Goal: Transaction & Acquisition: Purchase product/service

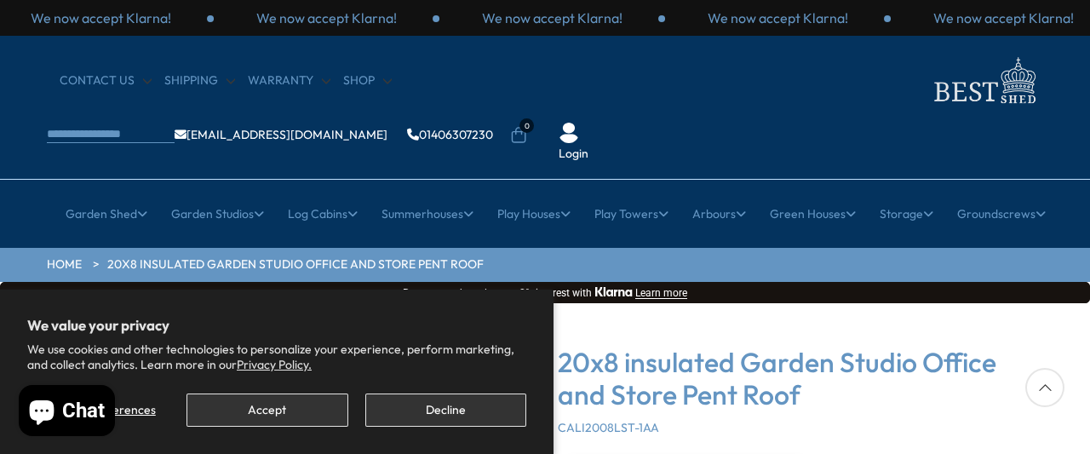
click at [237, 427] on section "We value your privacy We use cookies and other technologies to personalize your…" at bounding box center [277, 372] width 554 height 164
click at [246, 427] on button "Accept" at bounding box center [267, 409] width 161 height 33
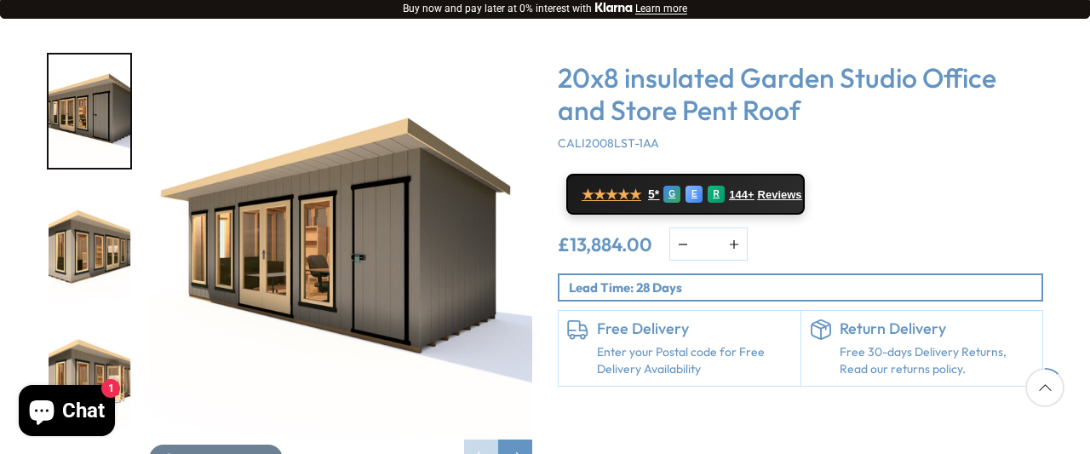
scroll to position [286, 0]
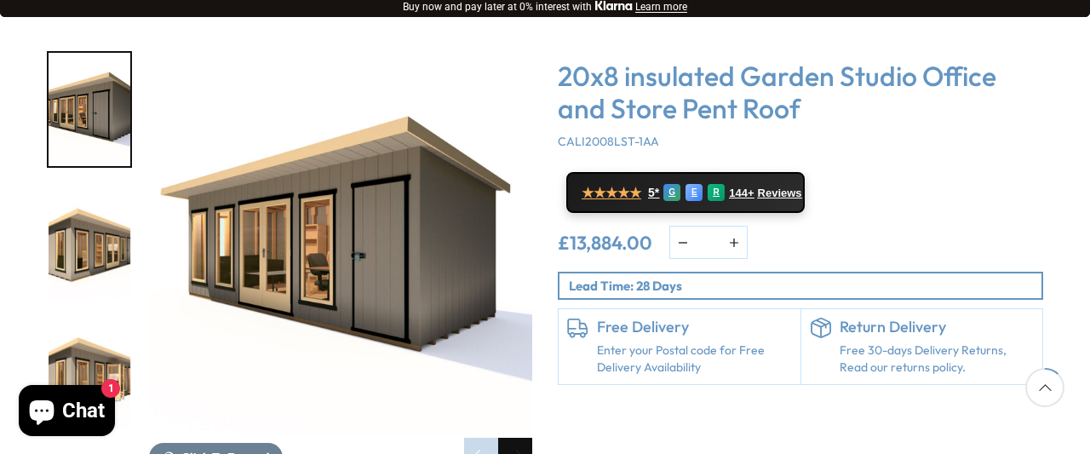
click at [516, 438] on div "Next slide" at bounding box center [515, 455] width 34 height 34
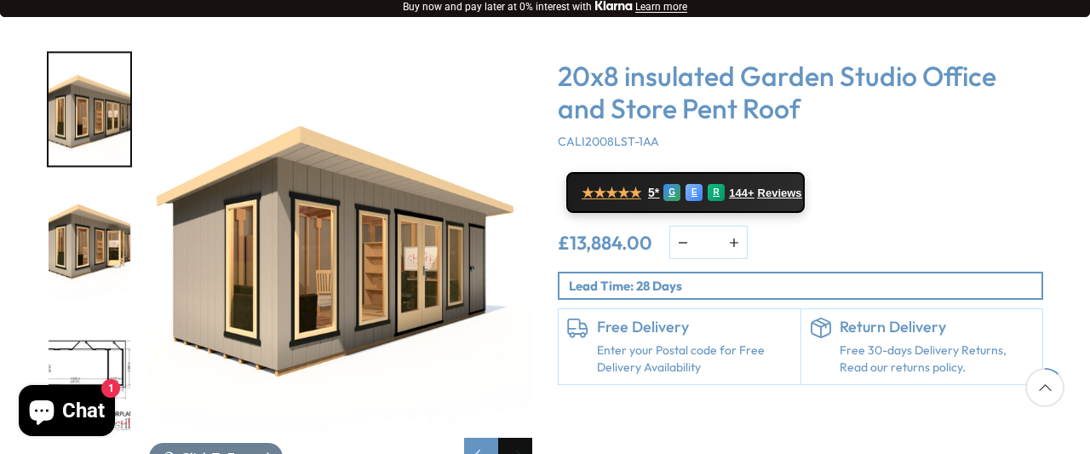
click at [514, 438] on div "Next slide" at bounding box center [515, 455] width 34 height 34
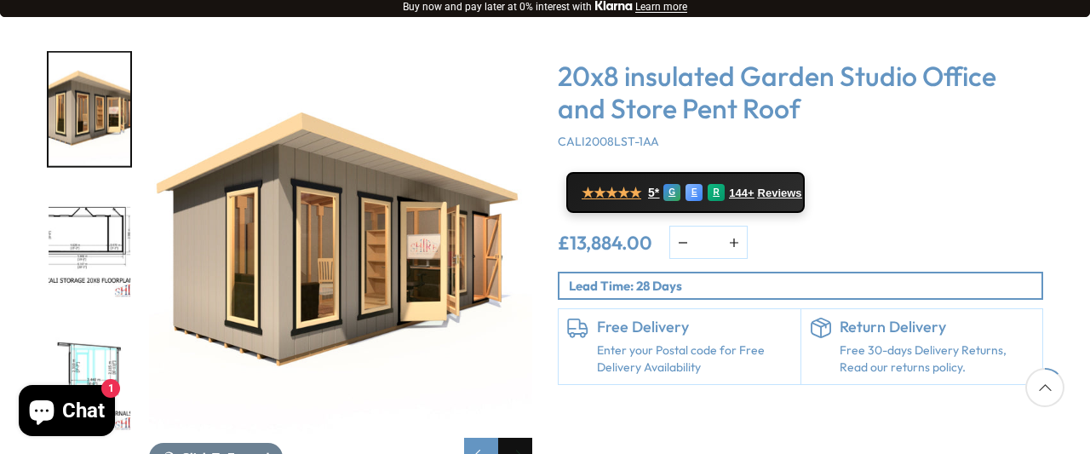
click at [514, 438] on div "Next slide" at bounding box center [515, 455] width 34 height 34
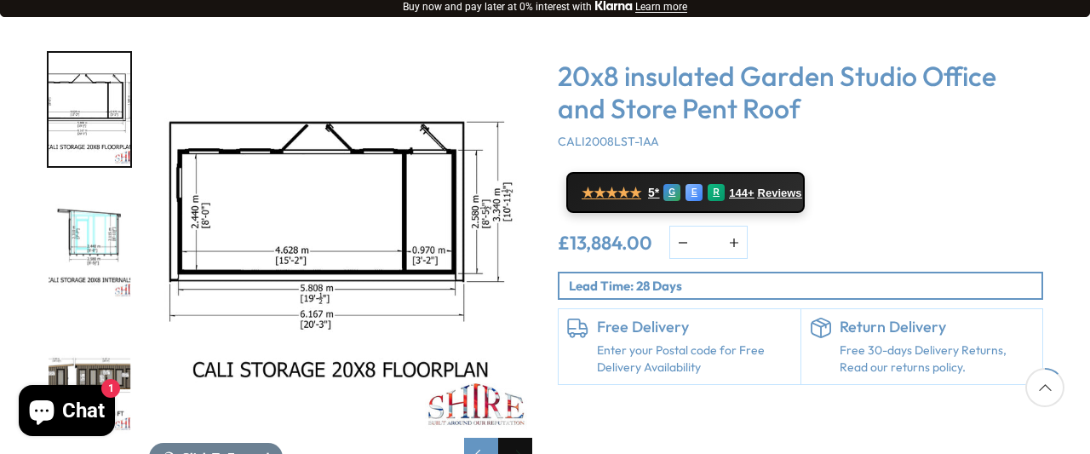
click at [514, 438] on div "Next slide" at bounding box center [515, 455] width 34 height 34
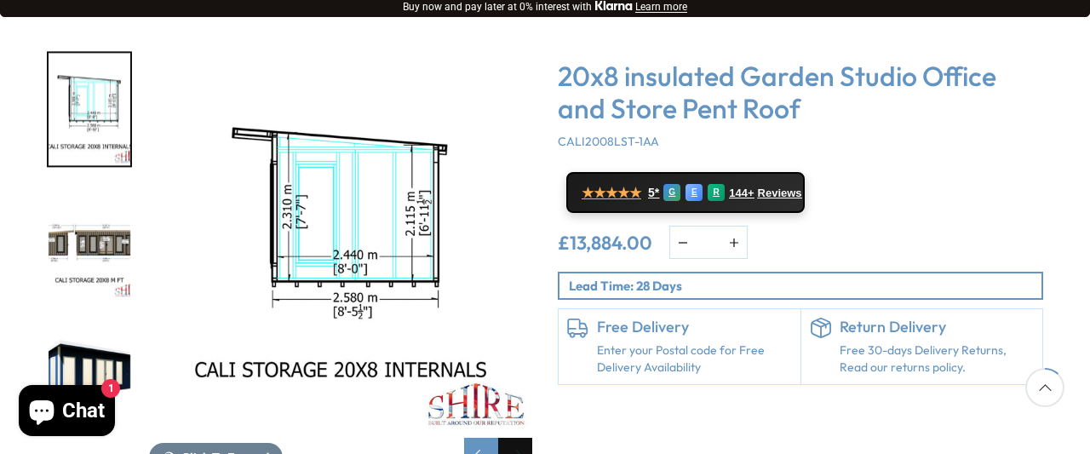
click at [514, 438] on div "Next slide" at bounding box center [515, 455] width 34 height 34
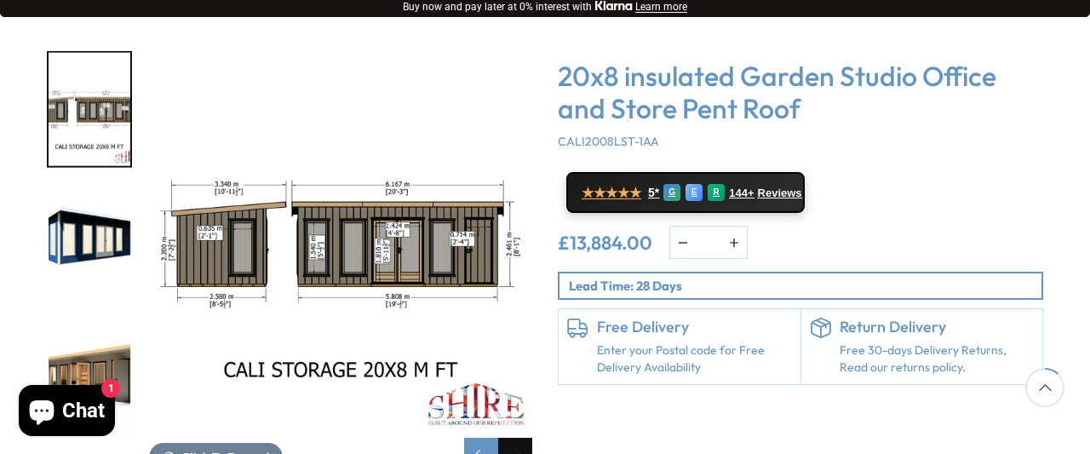
click at [514, 438] on div "Next slide" at bounding box center [515, 455] width 34 height 34
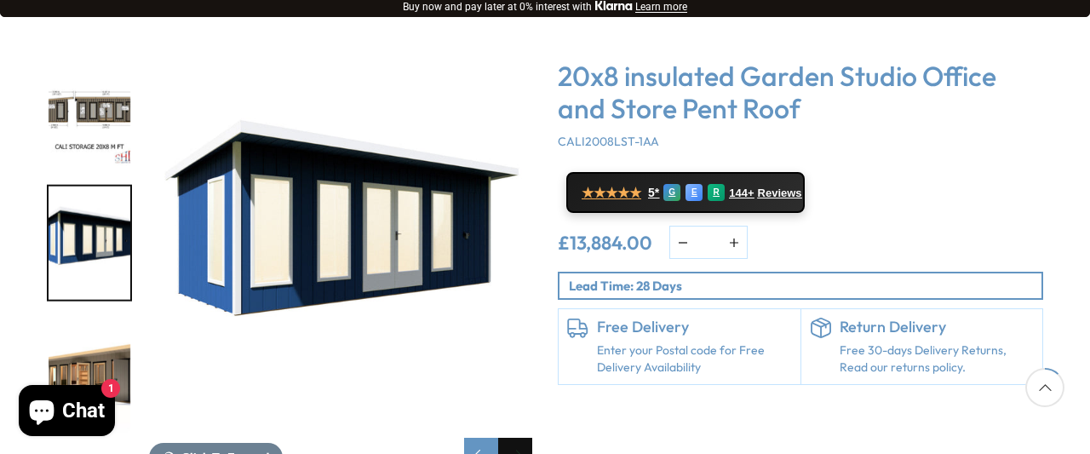
click at [514, 438] on div "Next slide" at bounding box center [515, 455] width 34 height 34
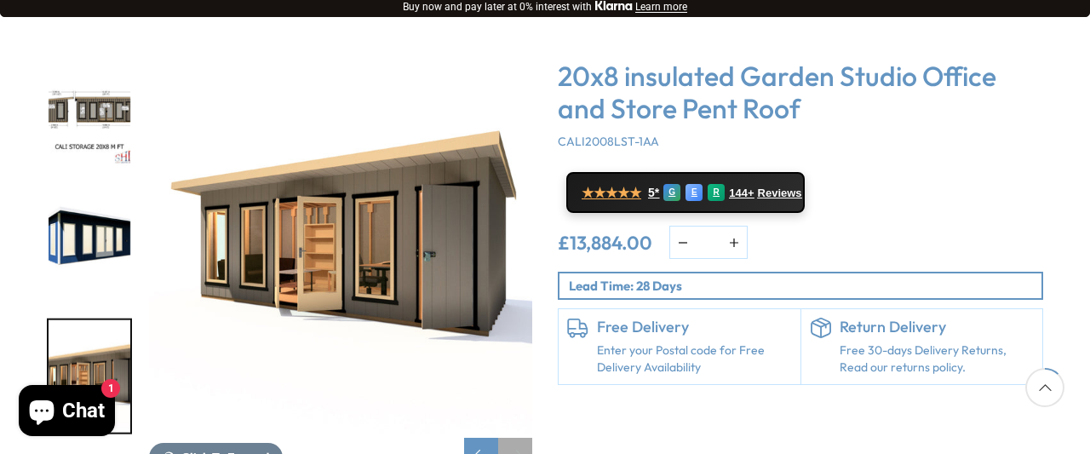
click at [514, 438] on div "Next slide" at bounding box center [515, 455] width 34 height 34
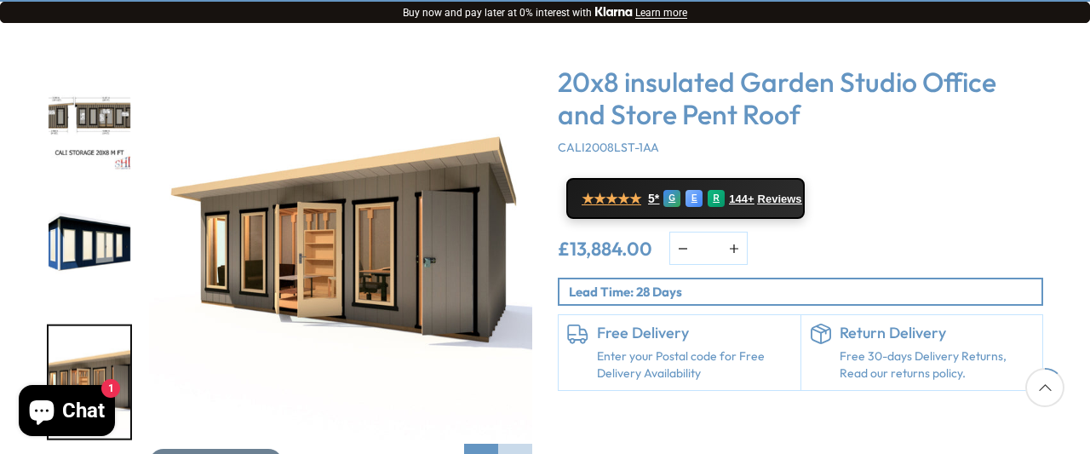
scroll to position [267, 0]
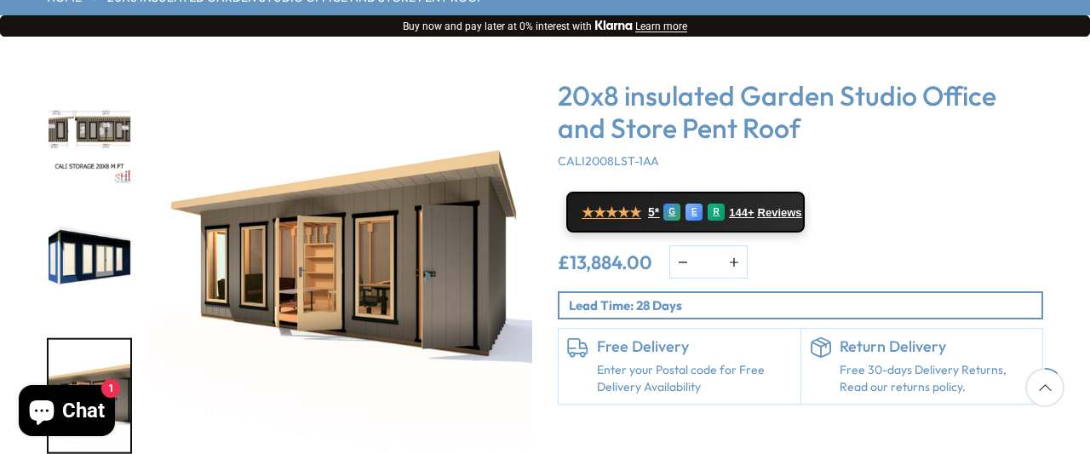
click at [388, 222] on img "8 / 8" at bounding box center [340, 262] width 383 height 383
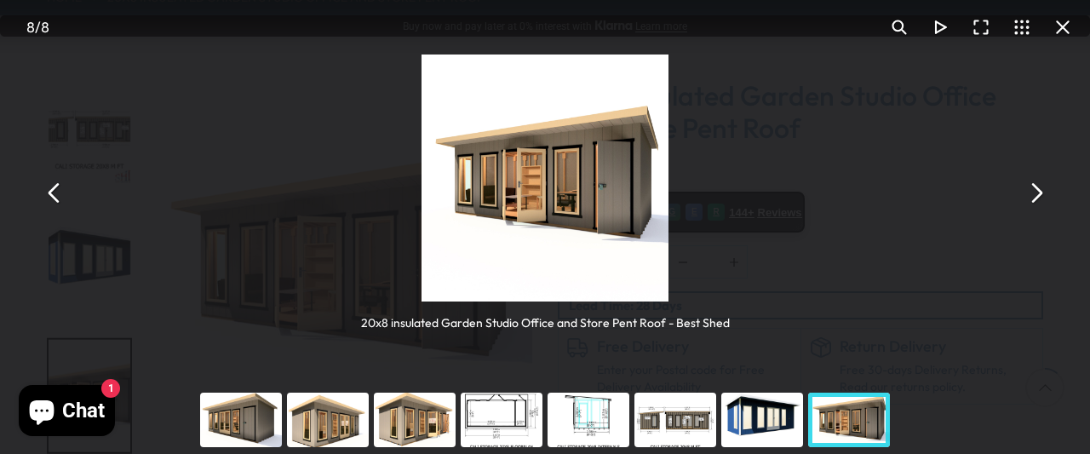
click at [1040, 203] on button "You can close this modal content with the ESC key" at bounding box center [1035, 193] width 41 height 41
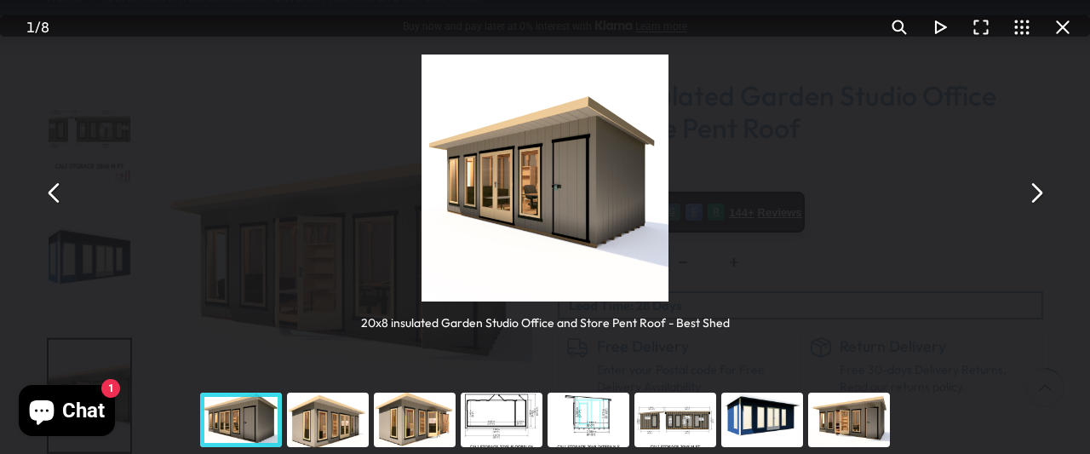
click at [1040, 190] on button "You can close this modal content with the ESC key" at bounding box center [1035, 193] width 41 height 41
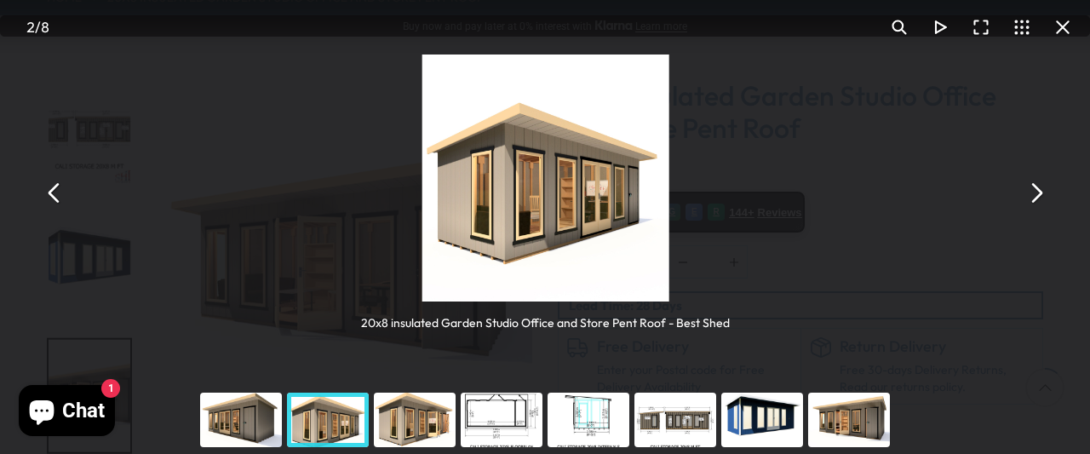
click at [1040, 190] on button "You can close this modal content with the ESC key" at bounding box center [1035, 193] width 41 height 41
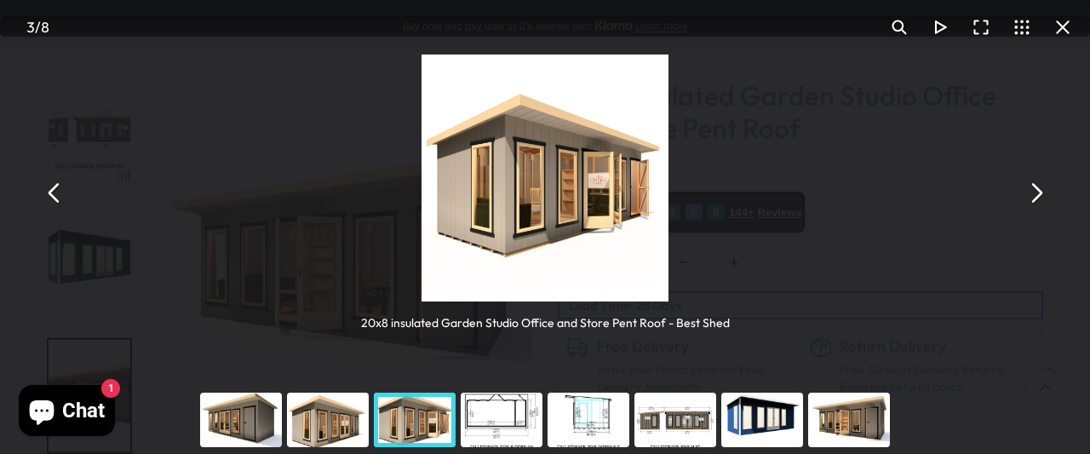
click at [1040, 190] on button "You can close this modal content with the ESC key" at bounding box center [1035, 193] width 41 height 41
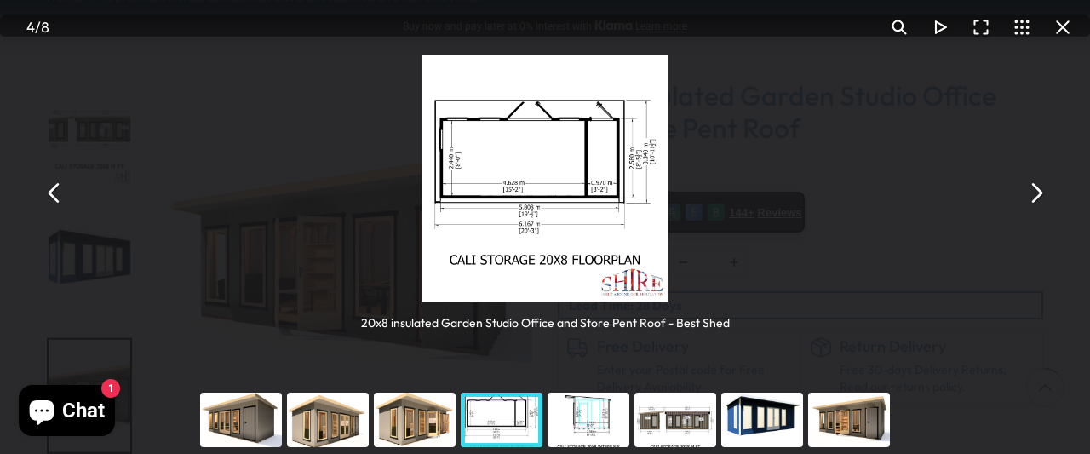
click at [1040, 190] on button "You can close this modal content with the ESC key" at bounding box center [1035, 193] width 41 height 41
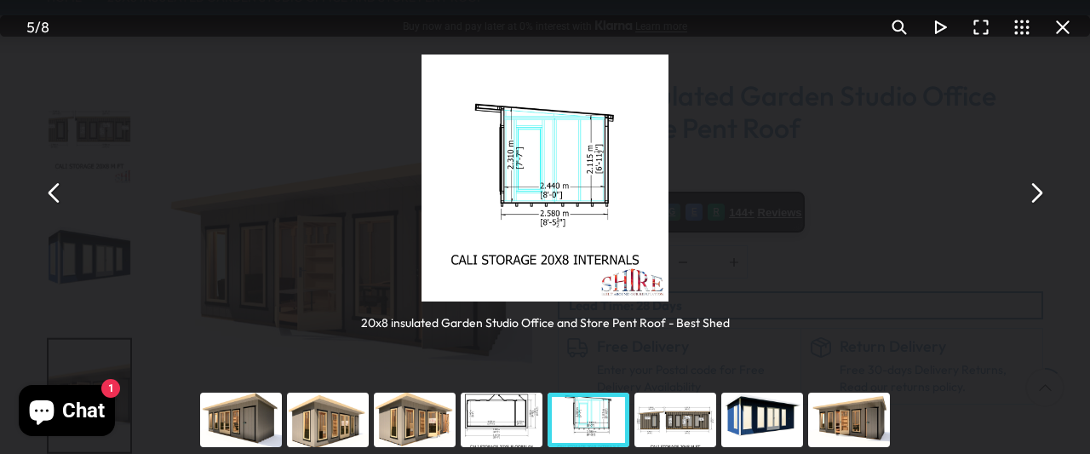
click at [1040, 190] on button "You can close this modal content with the ESC key" at bounding box center [1035, 193] width 41 height 41
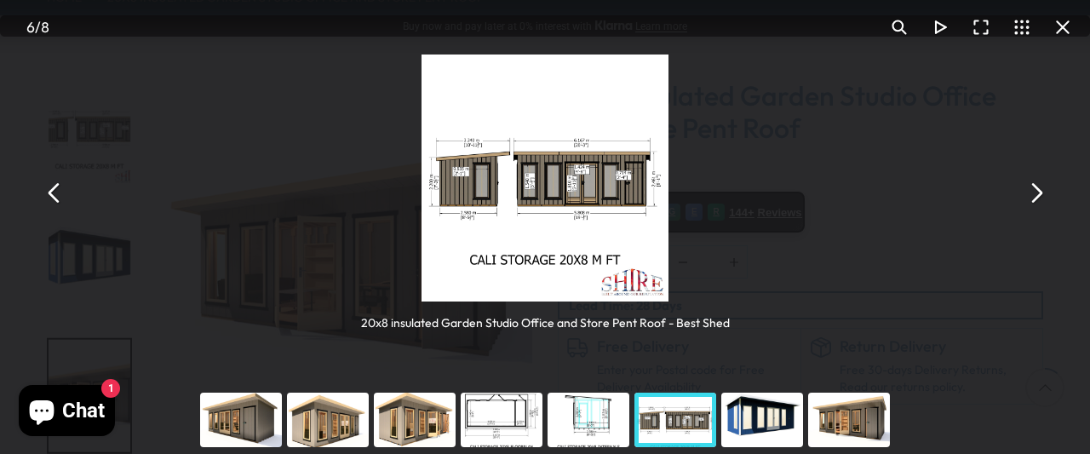
click at [1040, 190] on button "You can close this modal content with the ESC key" at bounding box center [1035, 193] width 41 height 41
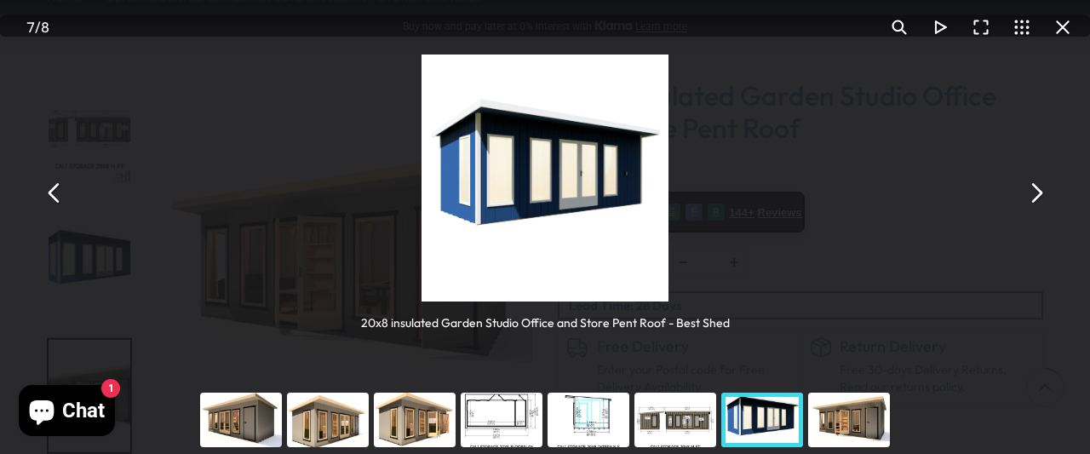
click at [1040, 190] on button "You can close this modal content with the ESC key" at bounding box center [1035, 193] width 41 height 41
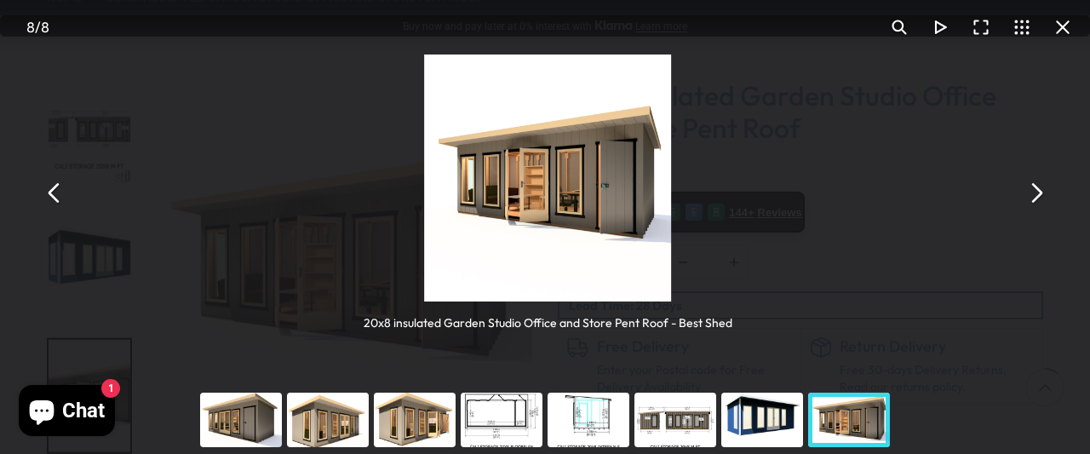
click at [1040, 190] on button "You can close this modal content with the ESC key" at bounding box center [1035, 193] width 41 height 41
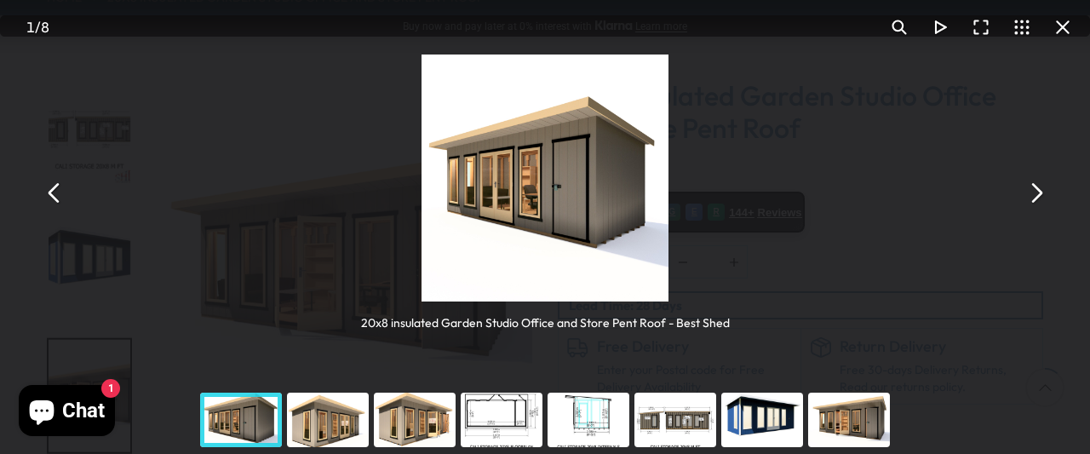
click at [1040, 190] on button "You can close this modal content with the ESC key" at bounding box center [1035, 193] width 41 height 41
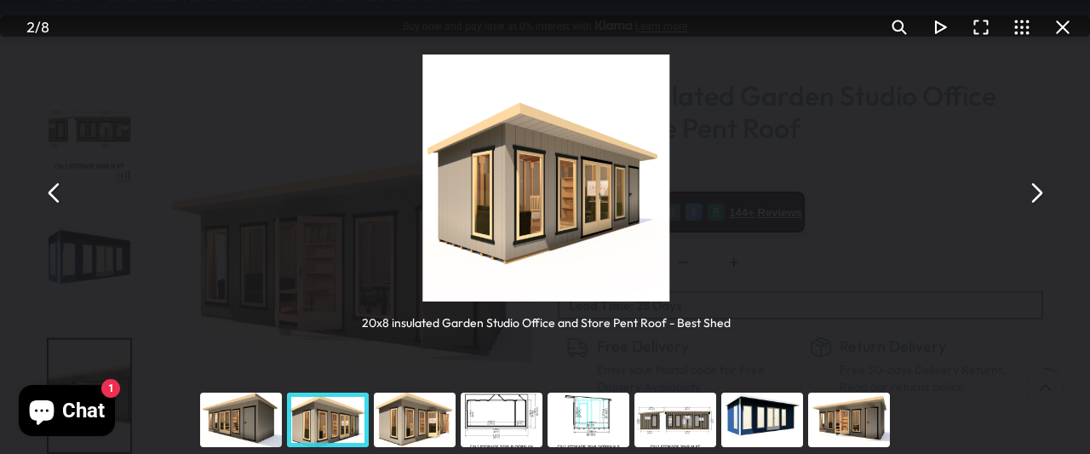
click at [1040, 190] on button "You can close this modal content with the ESC key" at bounding box center [1035, 193] width 41 height 41
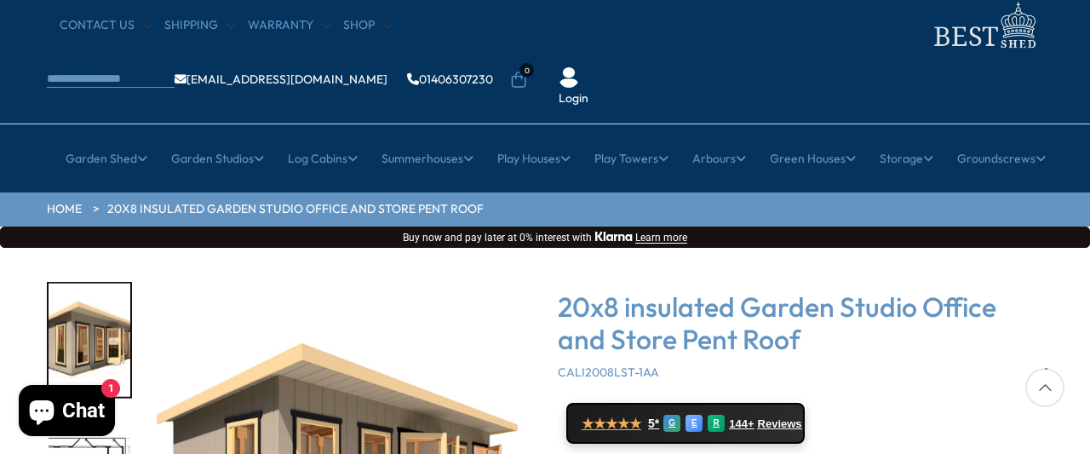
scroll to position [52, 0]
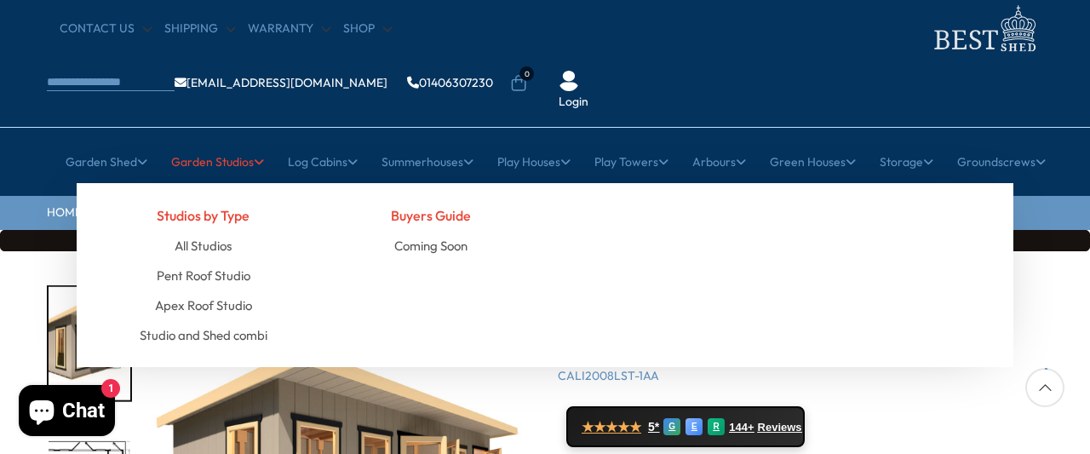
click at [216, 141] on link "Garden Studios" at bounding box center [217, 162] width 93 height 43
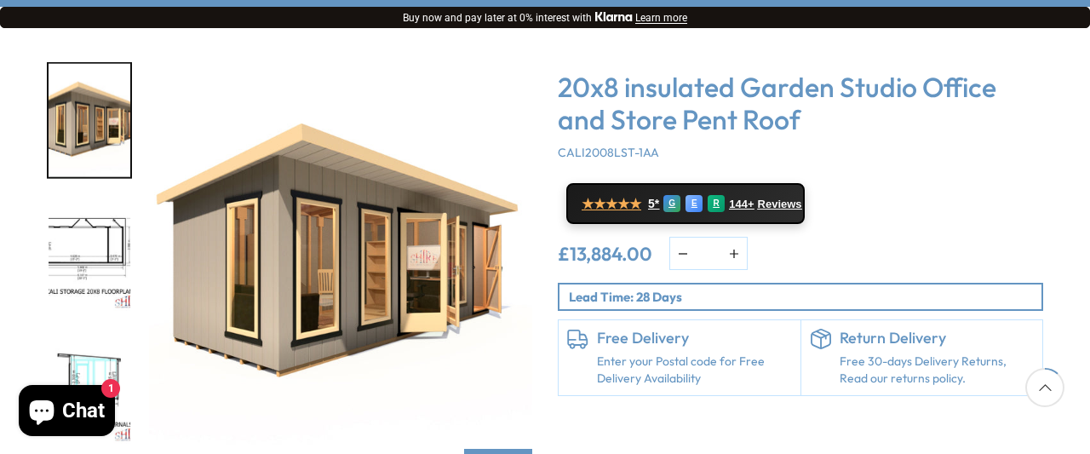
scroll to position [274, 0]
